Goal: Transaction & Acquisition: Purchase product/service

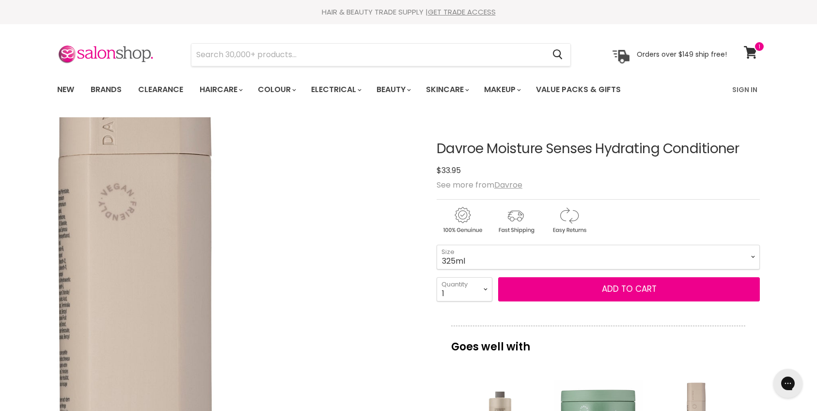
click at [344, 251] on img "Davroe Moisture Senses Hydrating Conditioner image. Click or Scroll to Zoom." at bounding box center [132, 345] width 724 height 724
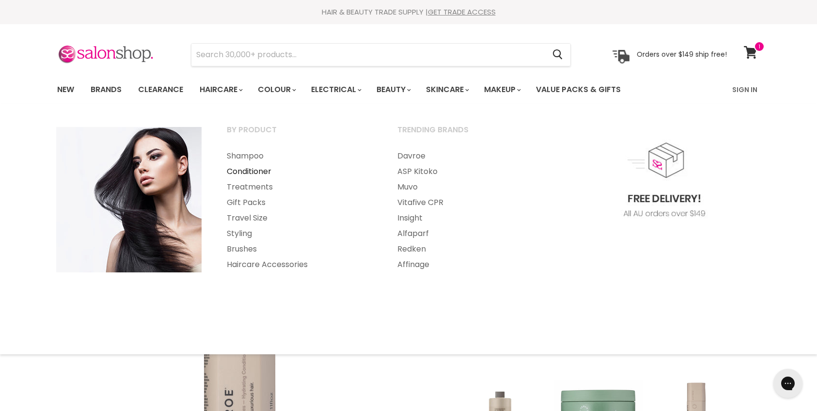
click at [260, 173] on link "Conditioner" at bounding box center [299, 172] width 169 height 16
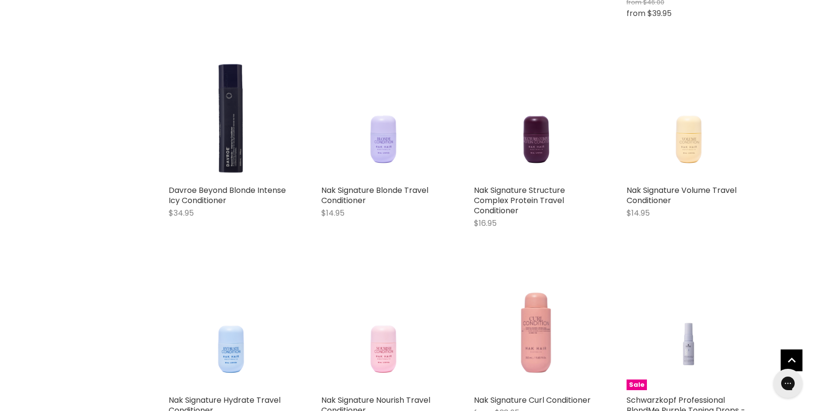
scroll to position [788, 0]
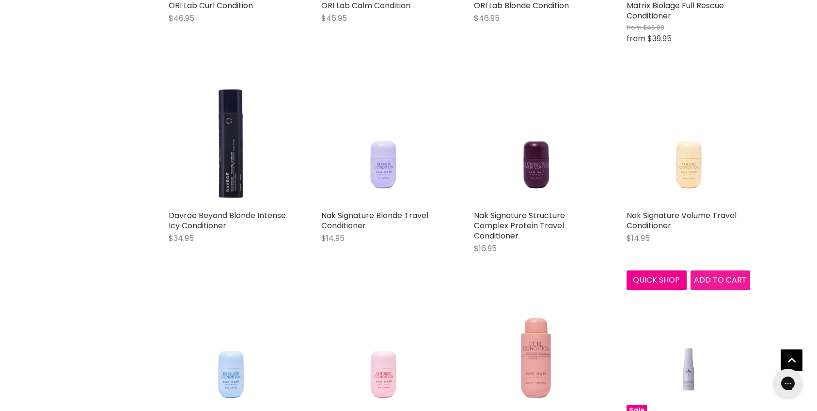
click at [722, 281] on span "Add to cart" at bounding box center [720, 279] width 53 height 11
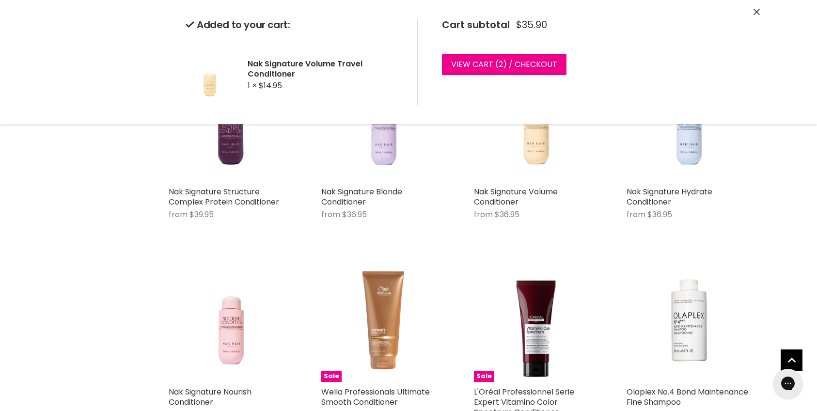
scroll to position [1464, 0]
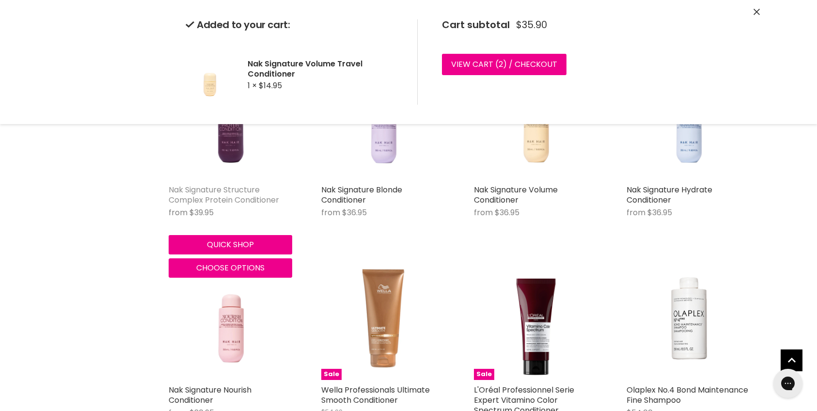
click at [213, 196] on link "Nak Signature Structure Complex Protein Conditioner" at bounding box center [224, 194] width 110 height 21
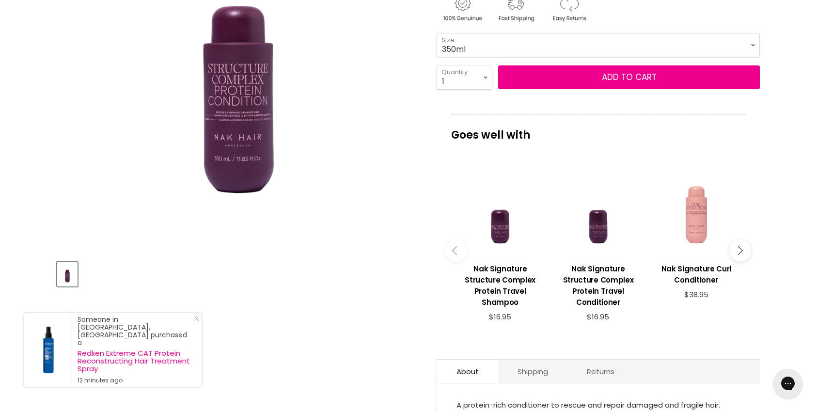
scroll to position [199, 0]
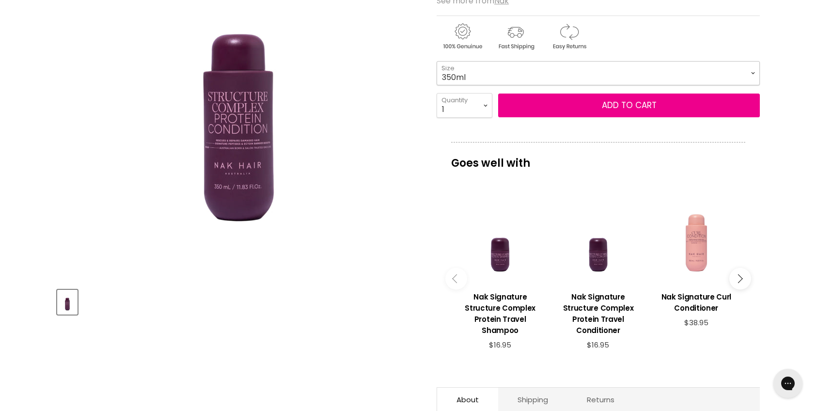
click at [676, 73] on select "350ml 1 Litre" at bounding box center [598, 73] width 323 height 24
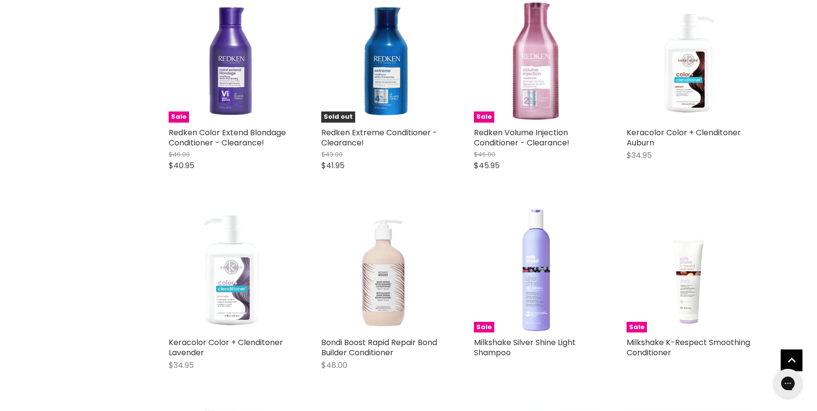
scroll to position [2333, 0]
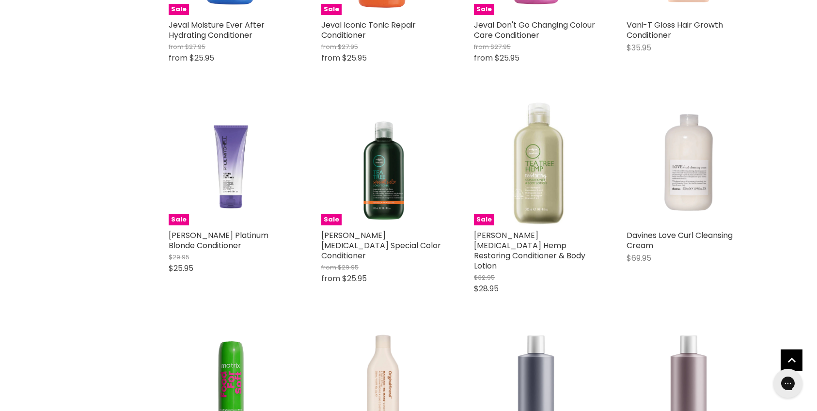
scroll to position [7610, 0]
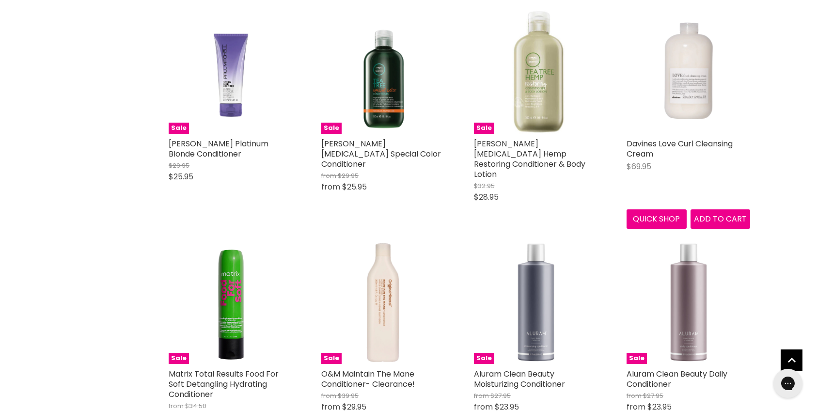
click at [674, 65] on img "Main content" at bounding box center [689, 72] width 124 height 124
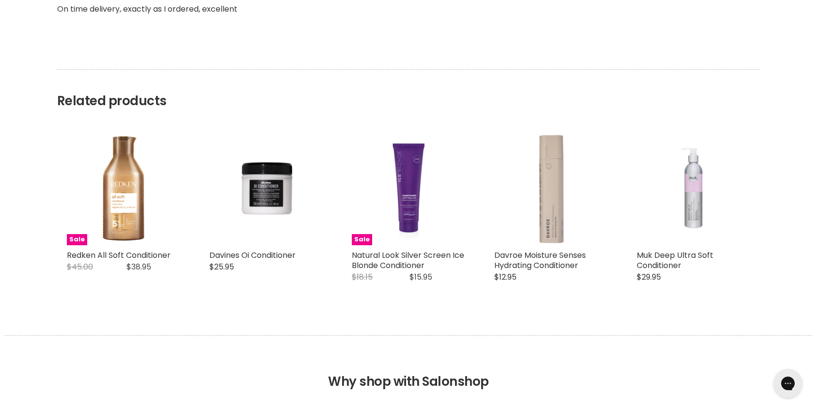
scroll to position [948, 0]
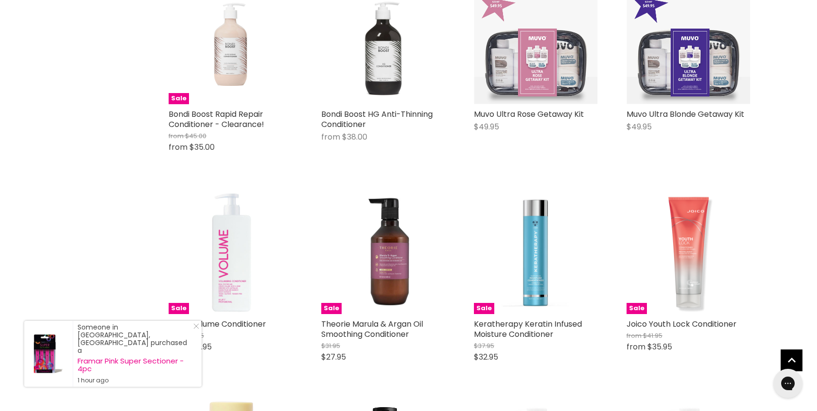
scroll to position [2232, 0]
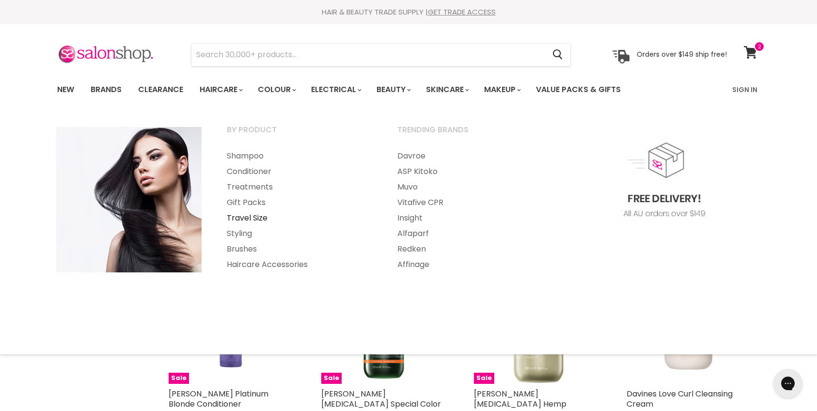
click at [248, 217] on link "Travel Size" at bounding box center [299, 218] width 169 height 16
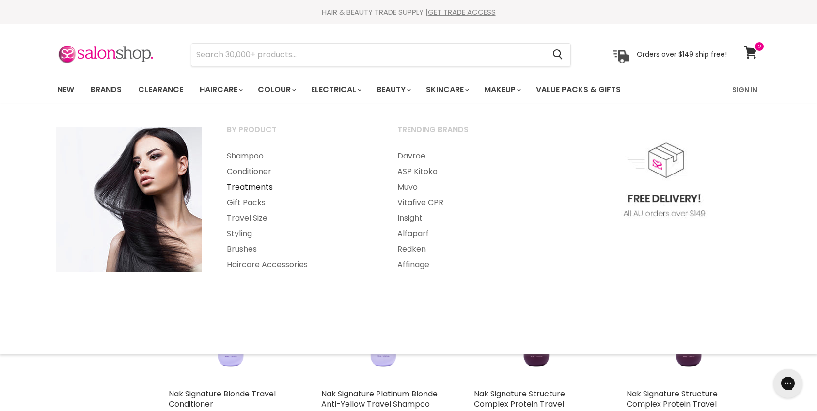
click at [235, 185] on link "Treatments" at bounding box center [299, 187] width 169 height 16
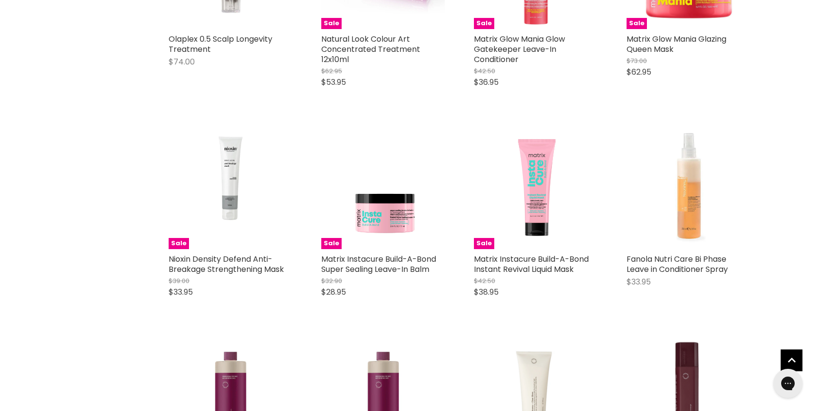
scroll to position [2158, 0]
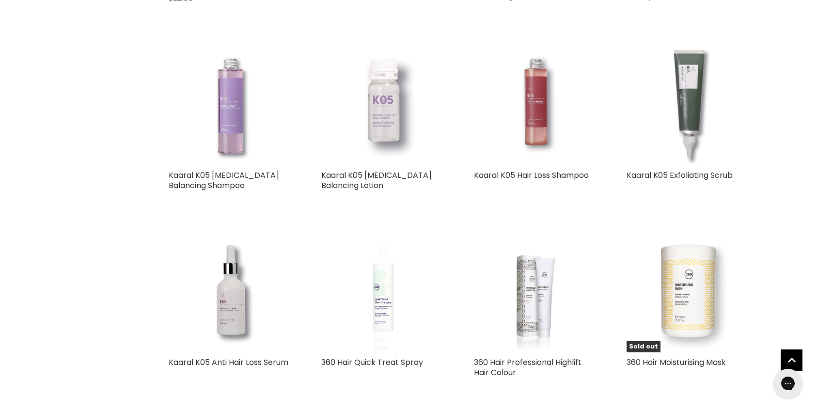
scroll to position [4631, 0]
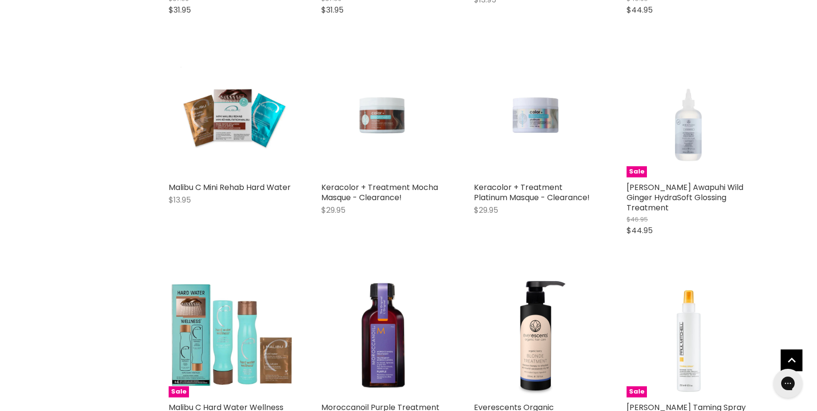
scroll to position [7152, 0]
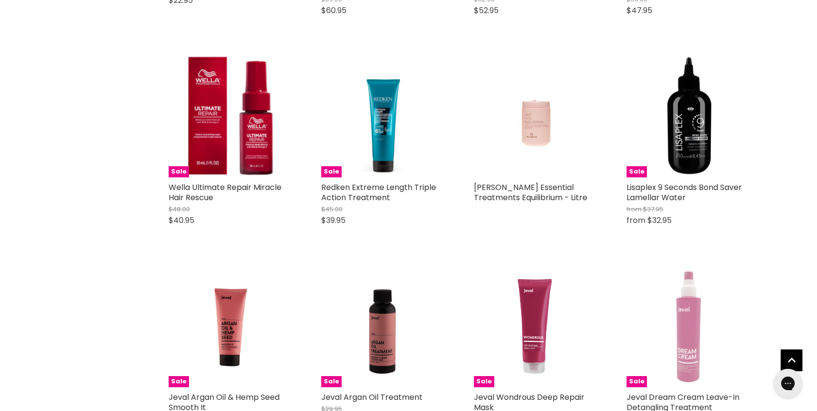
scroll to position [9717, 0]
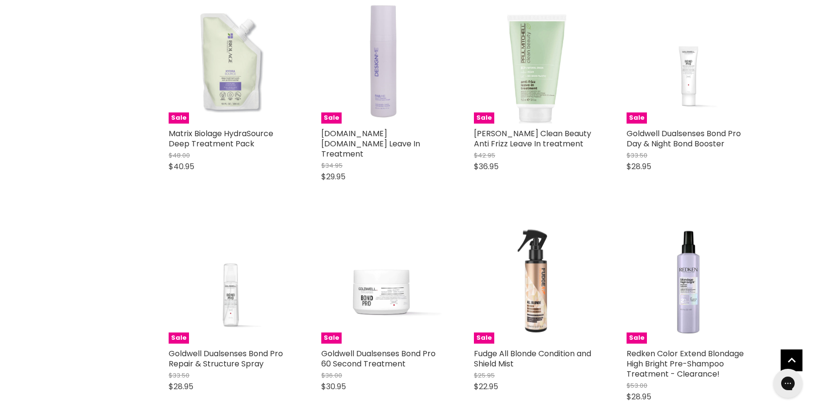
scroll to position [14857, 0]
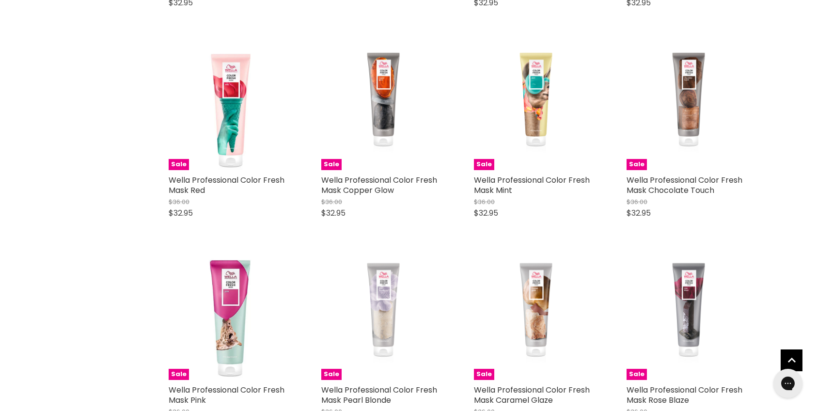
scroll to position [15297, 0]
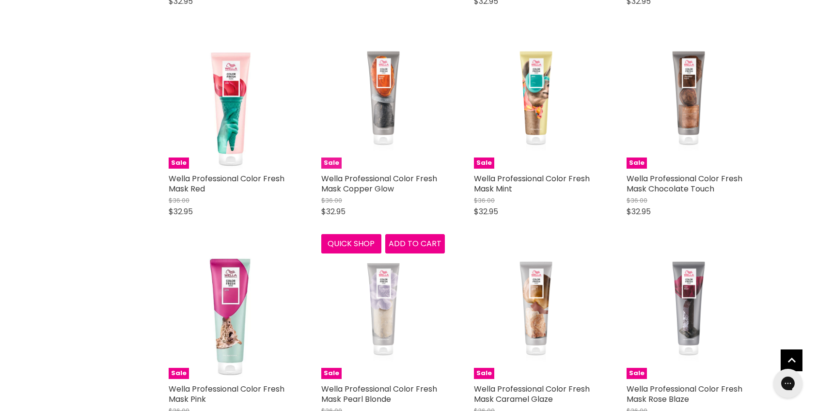
click at [382, 67] on img "Main content" at bounding box center [383, 107] width 62 height 124
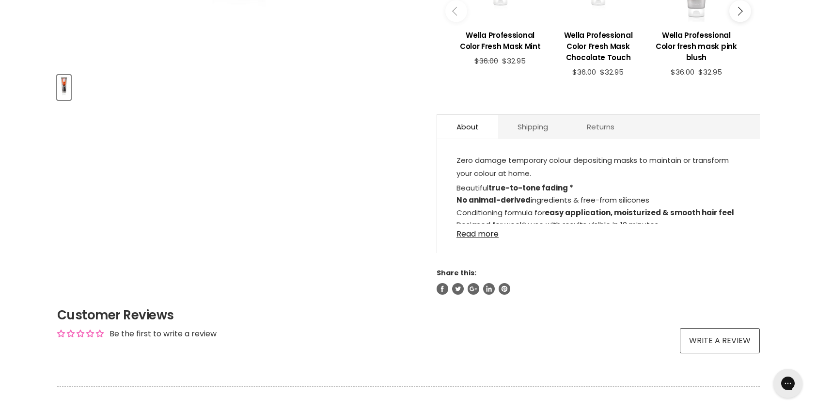
scroll to position [419, 0]
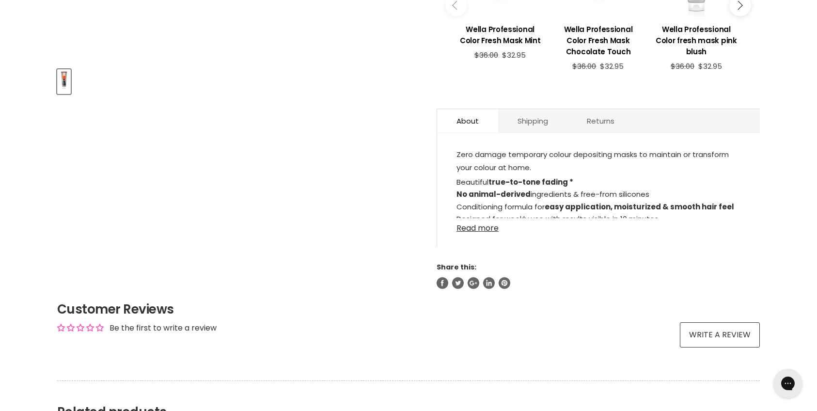
click at [488, 227] on link "Read more" at bounding box center [598, 225] width 284 height 15
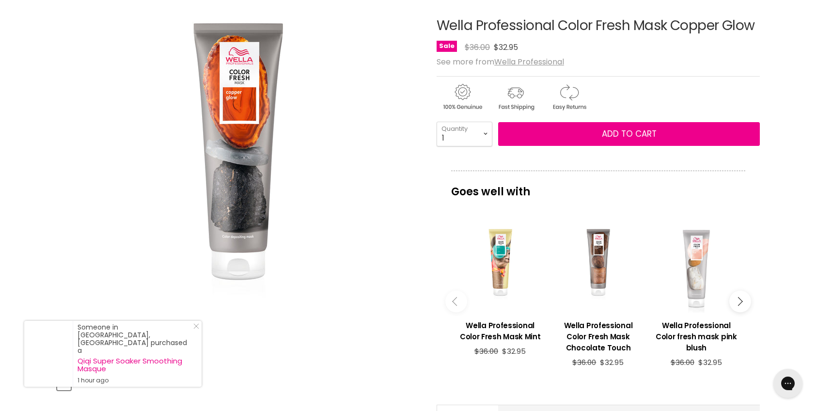
scroll to position [118, 0]
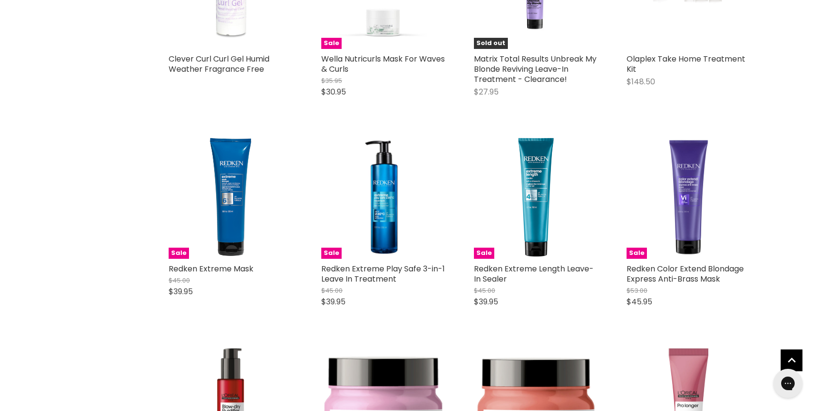
scroll to position [2293, 0]
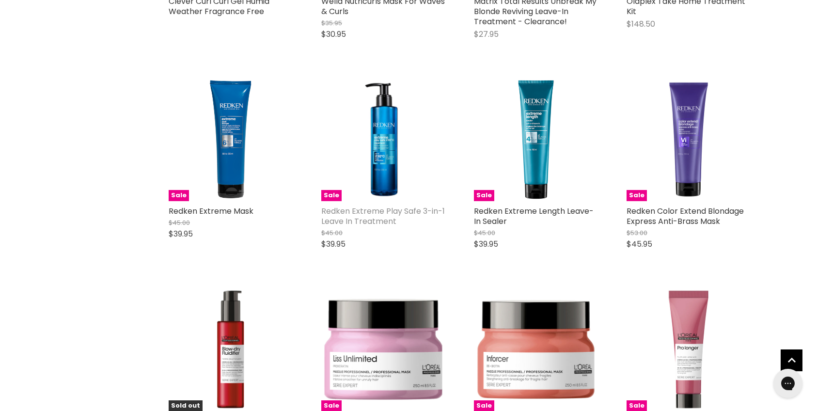
click at [388, 220] on link "Redken Extreme Play Safe 3-in-1 Leave In Treatment" at bounding box center [383, 215] width 124 height 21
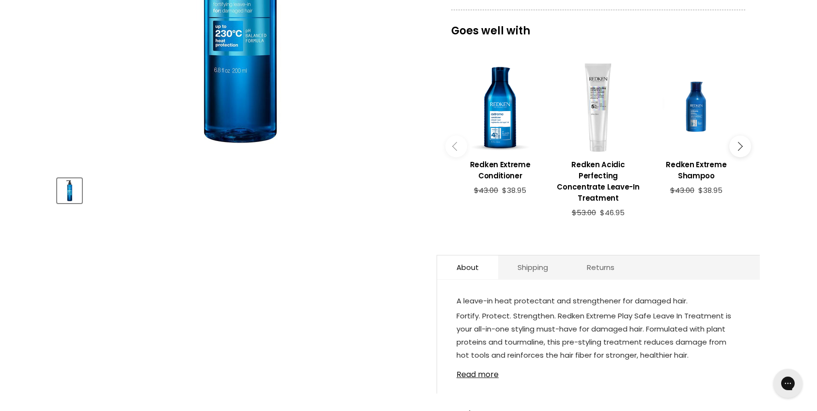
scroll to position [337, 0]
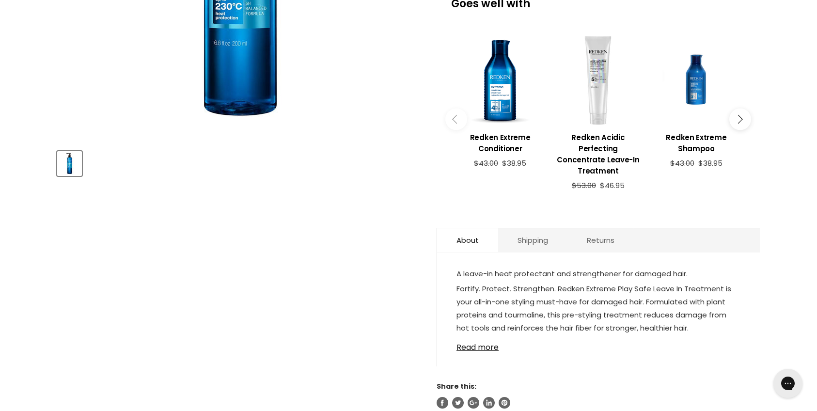
click at [500, 91] on div "Main content" at bounding box center [500, 80] width 88 height 88
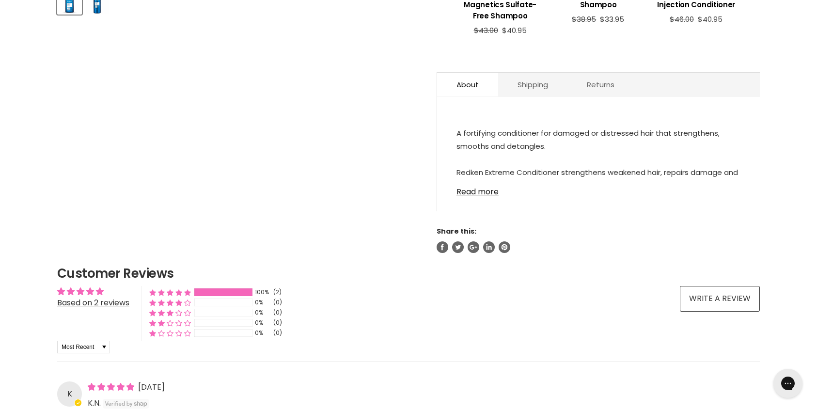
scroll to position [591, 0]
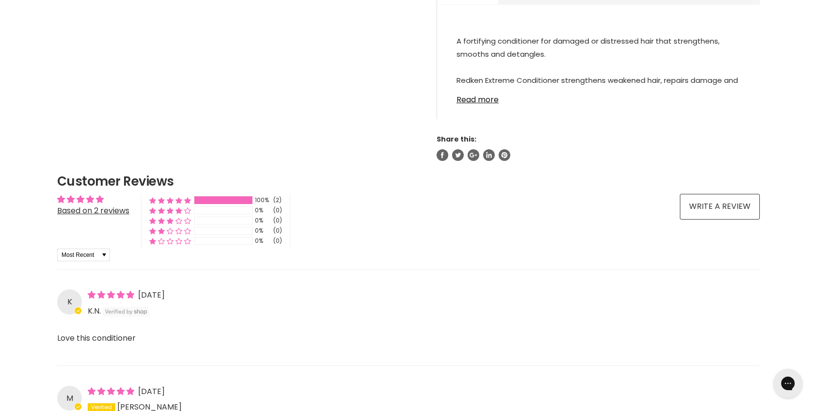
click at [475, 99] on link "Read more" at bounding box center [598, 97] width 284 height 15
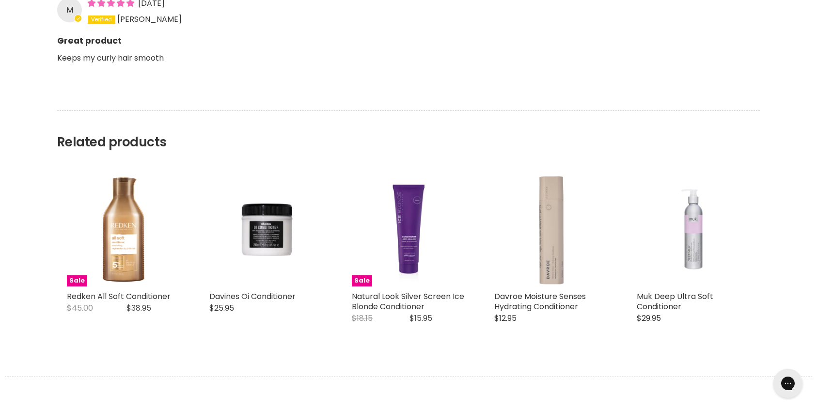
scroll to position [1374, 0]
